Goal: Task Accomplishment & Management: Use online tool/utility

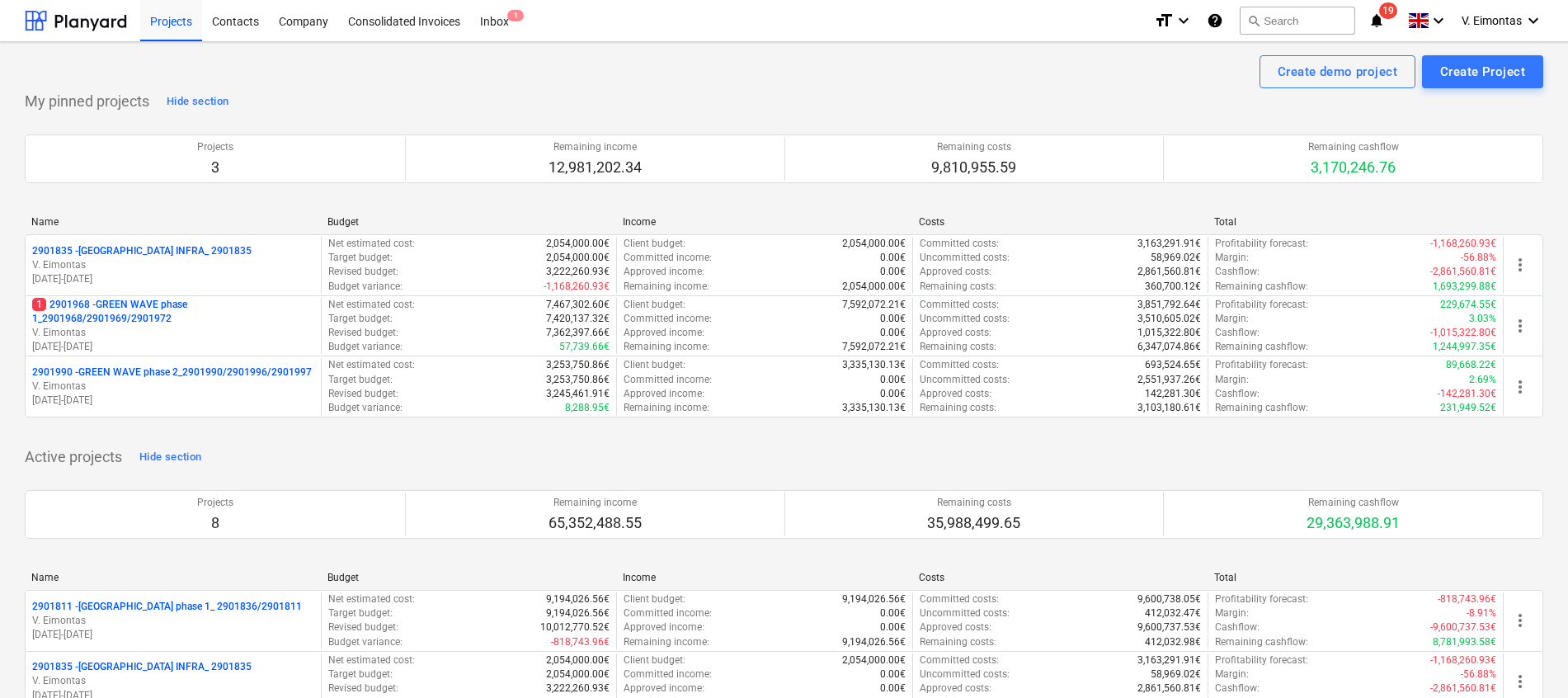
click at [318, 58] on div "Create demo project Create Project" at bounding box center [784, 71] width 1518 height 33
click at [368, 101] on div "My pinned projects Hide section Projects 3 Remaining income 12,981,202.34 Remai…" at bounding box center [784, 263] width 1518 height 349
click at [943, 66] on div "Create demo project Create Project" at bounding box center [784, 71] width 1518 height 33
click at [478, 87] on div "Create demo project Create Project" at bounding box center [784, 71] width 1518 height 33
click at [479, 87] on div "Create demo project Create Project" at bounding box center [784, 71] width 1518 height 33
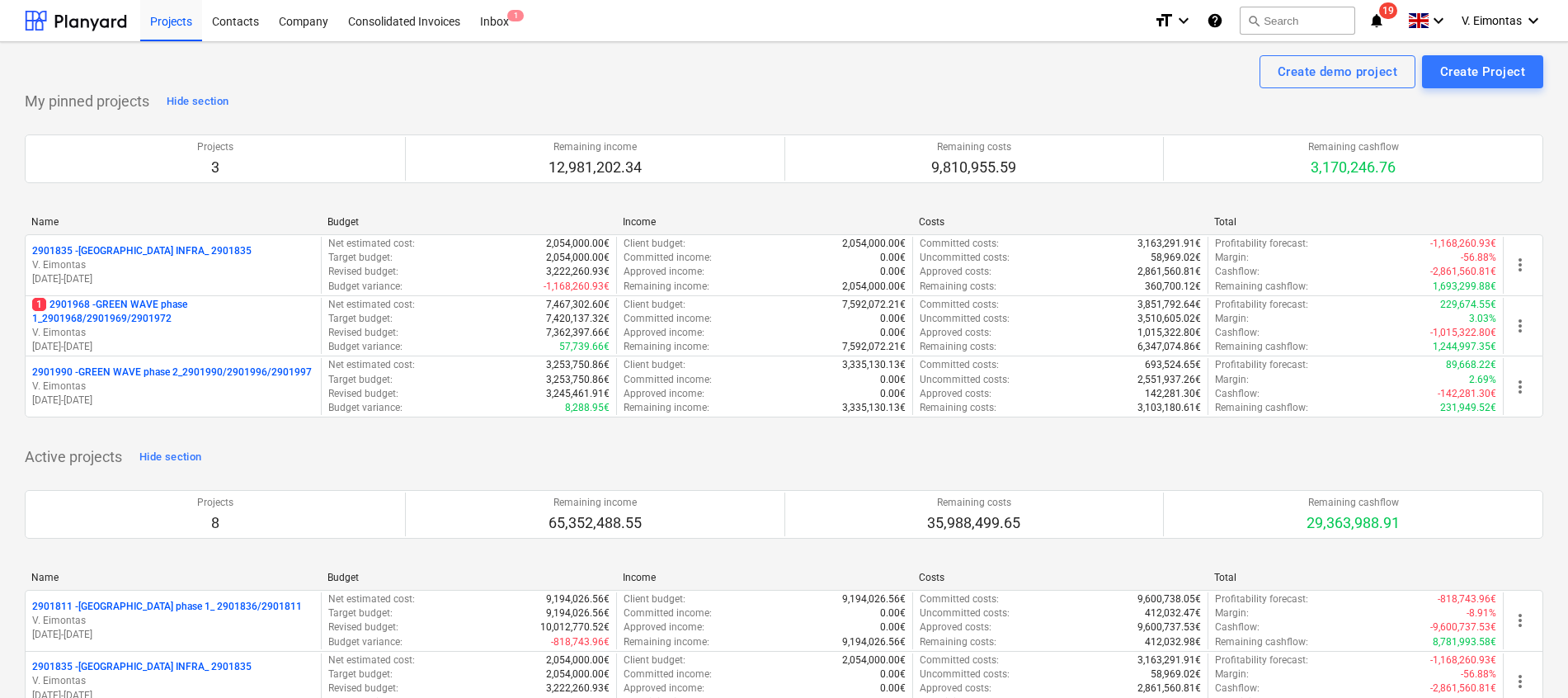
click at [484, 86] on div "Create demo project Create Project" at bounding box center [784, 71] width 1518 height 33
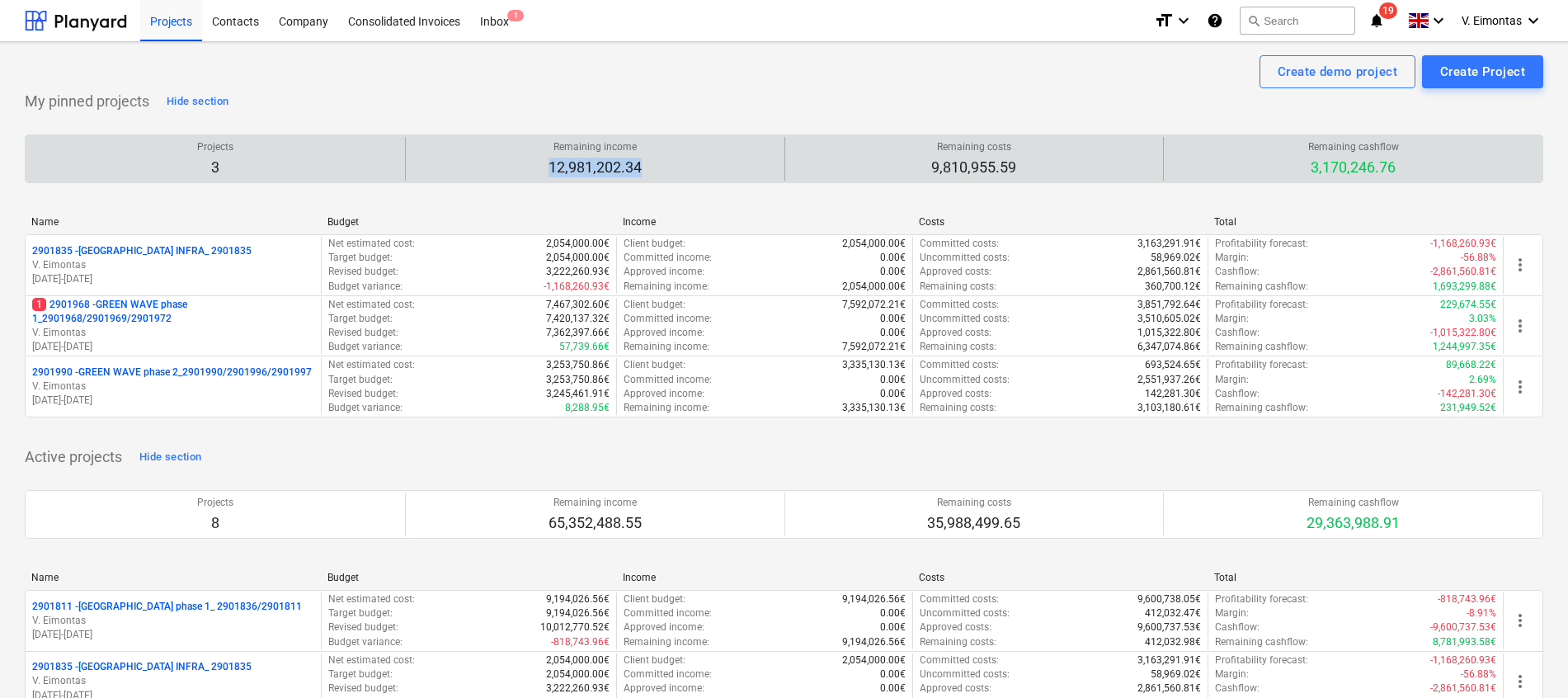
drag, startPoint x: 548, startPoint y: 166, endPoint x: 637, endPoint y: 167, distance: 89.0
click at [637, 167] on p "12,981,202.34" at bounding box center [595, 168] width 93 height 20
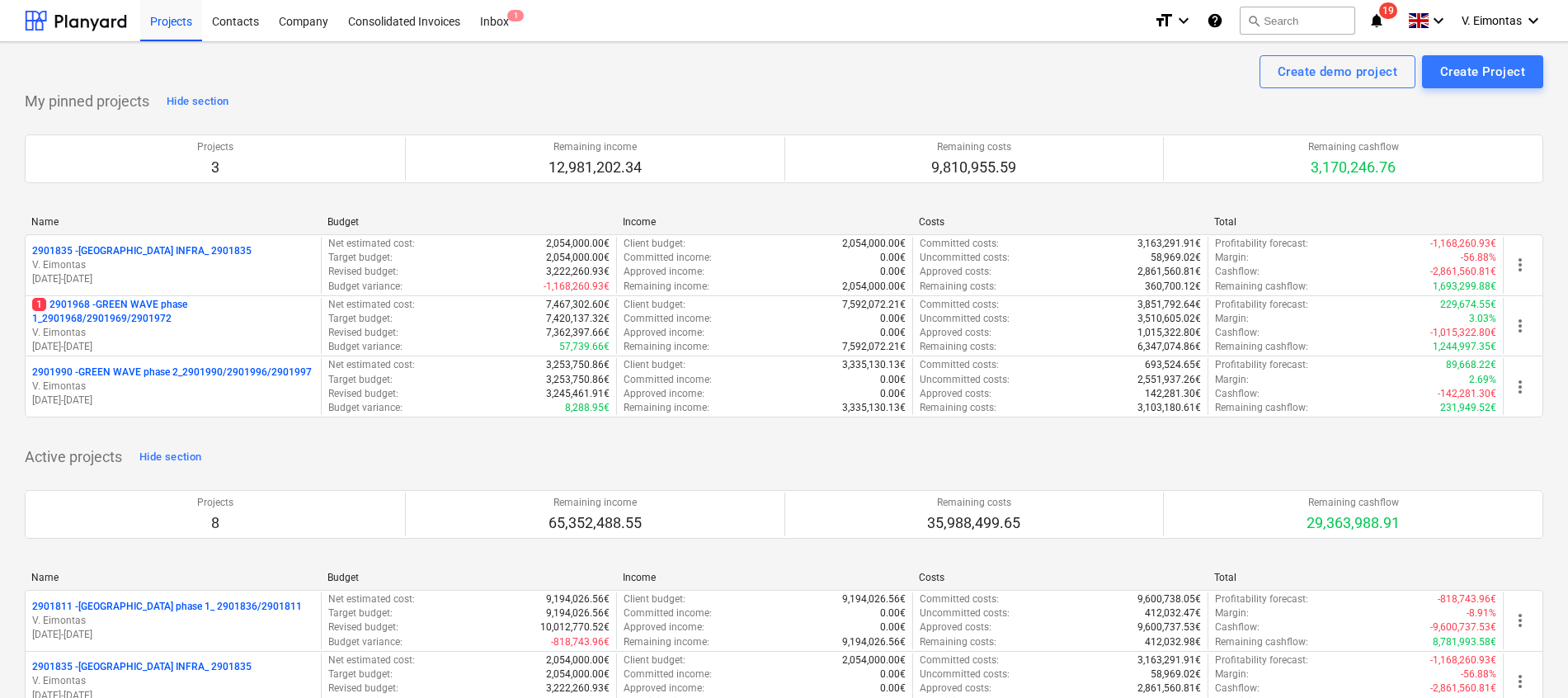
drag, startPoint x: 637, startPoint y: 167, endPoint x: 562, endPoint y: 78, distance: 116.4
click at [562, 78] on div "Create demo project Create Project" at bounding box center [784, 71] width 1518 height 33
drag, startPoint x: 179, startPoint y: 13, endPoint x: 189, endPoint y: 15, distance: 10.2
click at [179, 13] on div "Projects" at bounding box center [170, 20] width 61 height 42
